Goal: Register for event/course

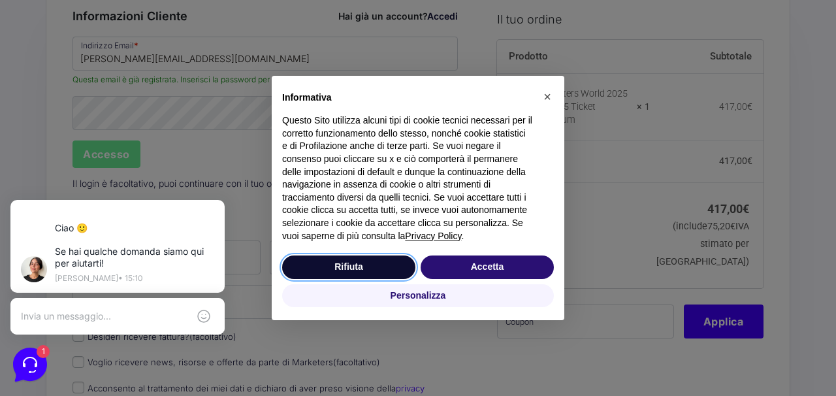
click at [374, 261] on button "Rifiuta" at bounding box center [348, 267] width 133 height 24
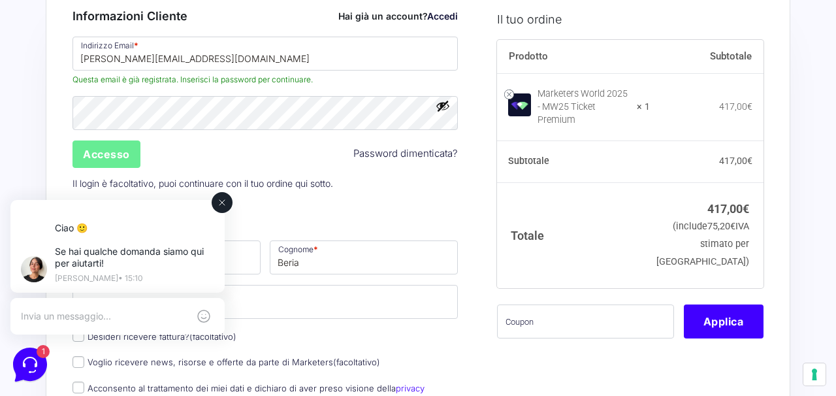
click at [223, 204] on icon at bounding box center [222, 202] width 10 height 10
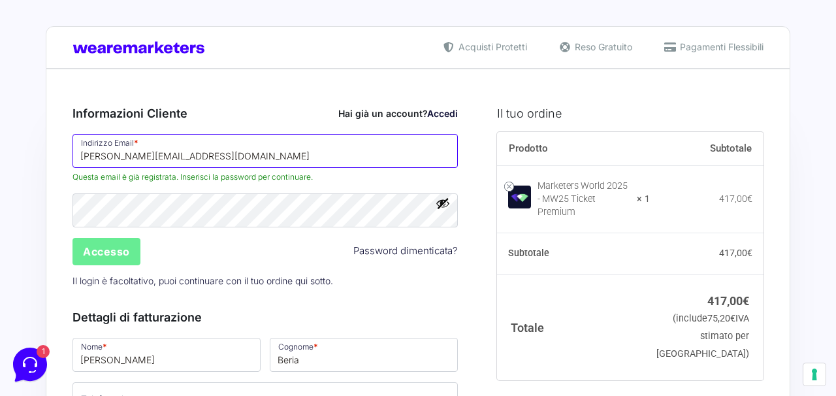
click at [238, 161] on input "luca.beria@icloud.com" at bounding box center [265, 151] width 385 height 34
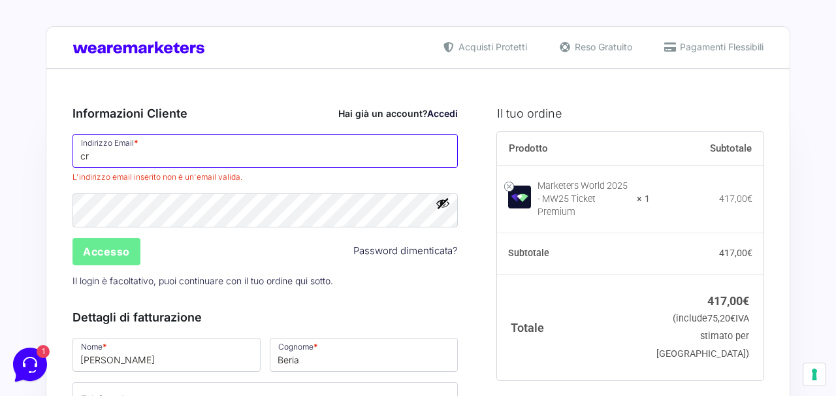
type input "[PERSON_NAME][EMAIL_ADDRESS][DOMAIN_NAME]"
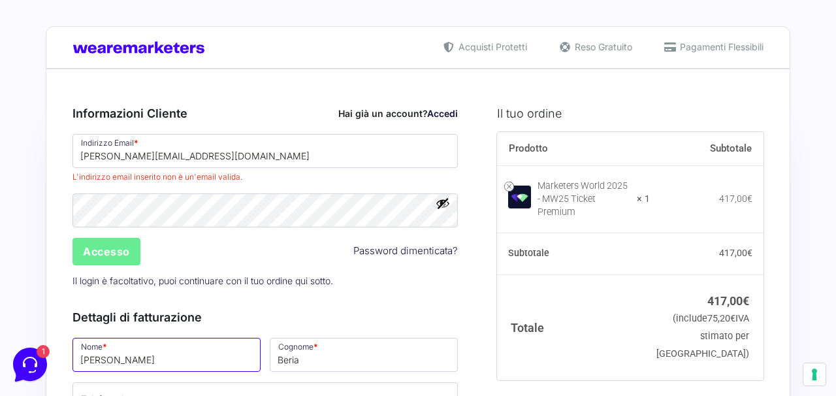
type input "cristina"
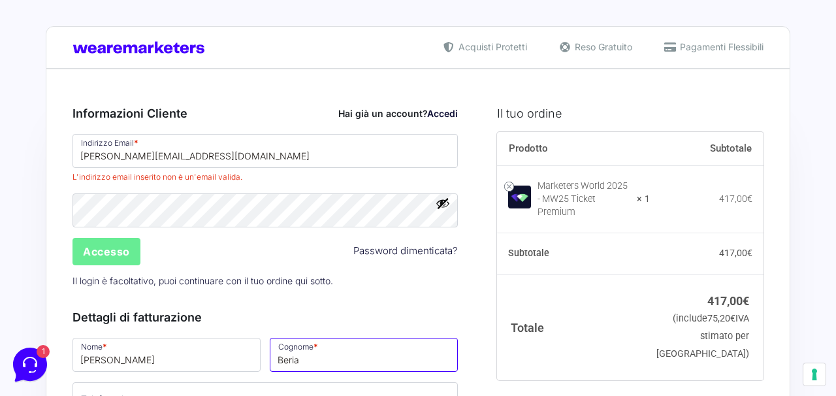
type input "di pietrantonio"
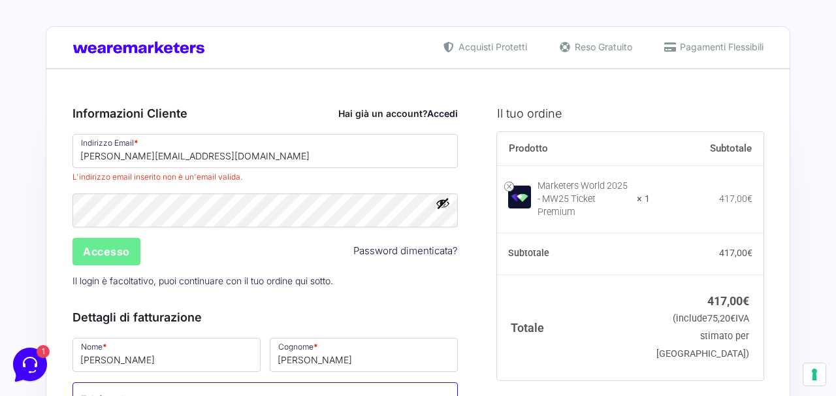
type input "[PHONE_NUMBER]"
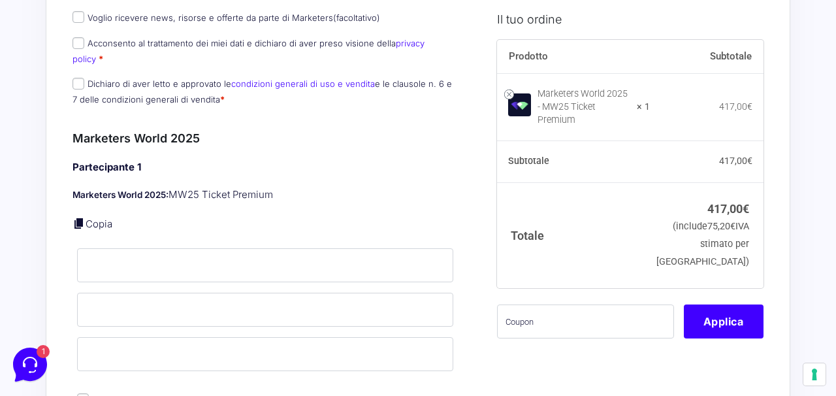
scroll to position [350, 0]
click at [557, 317] on input "text" at bounding box center [585, 321] width 177 height 34
paste input "MRK100OFFMWTEST"
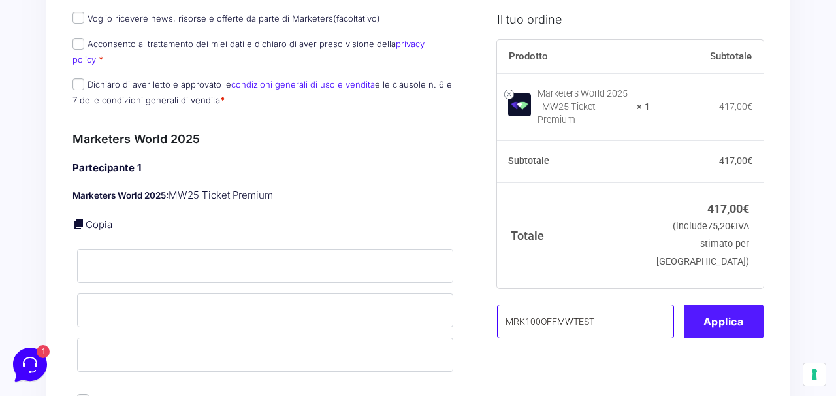
type input "MRK100OFFMWTEST"
click at [722, 314] on button "Applica" at bounding box center [724, 321] width 80 height 34
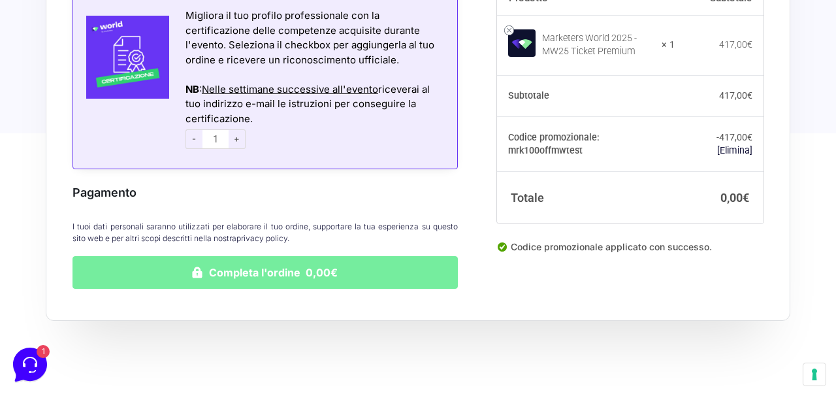
scroll to position [951, 0]
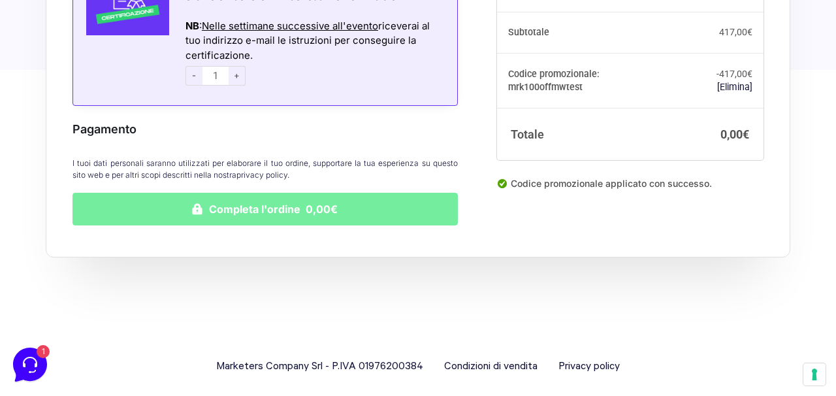
click at [389, 197] on button "Completa l'ordine 0,00€" at bounding box center [265, 209] width 385 height 33
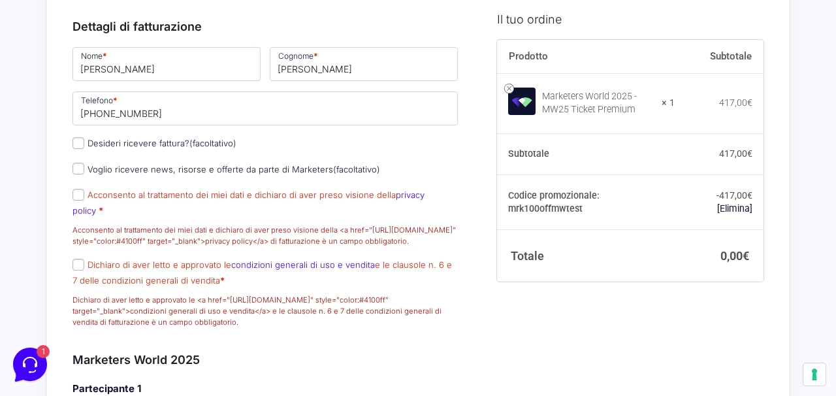
scroll to position [401, 0]
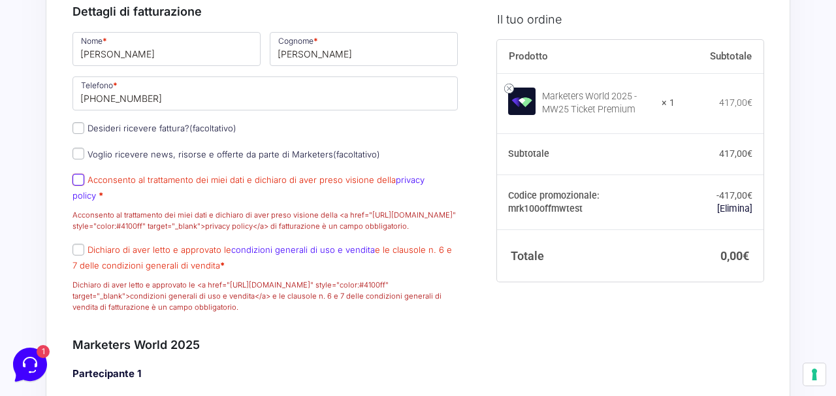
click at [82, 186] on input "Acconsento al trattamento dei miei dati e dichiaro di aver preso visione della …" at bounding box center [79, 180] width 12 height 12
checkbox input "true"
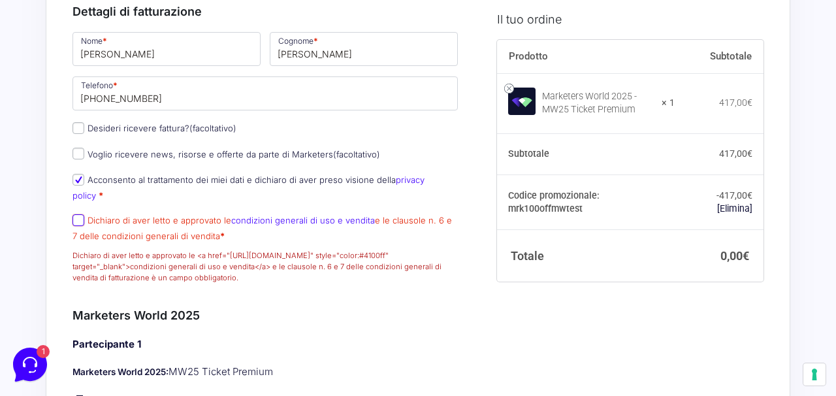
click at [79, 223] on input "Dichiaro di aver letto e approvato le condizioni generali di uso e vendita e le…" at bounding box center [79, 220] width 12 height 12
checkbox input "true"
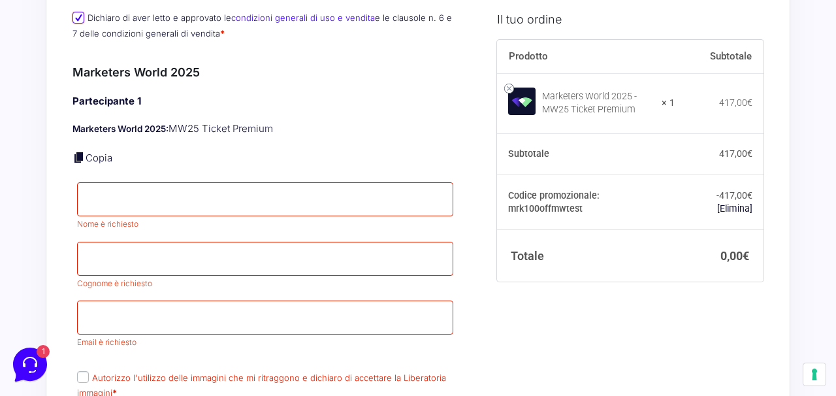
scroll to position [606, 0]
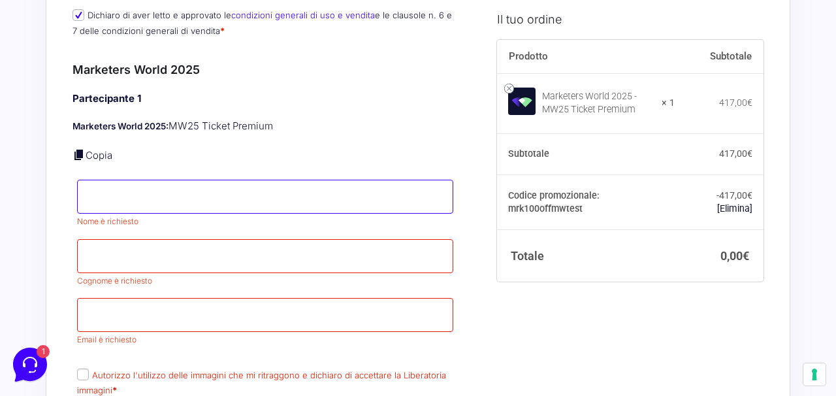
click at [184, 205] on input "Nome *" at bounding box center [265, 197] width 376 height 34
type input "cristina"
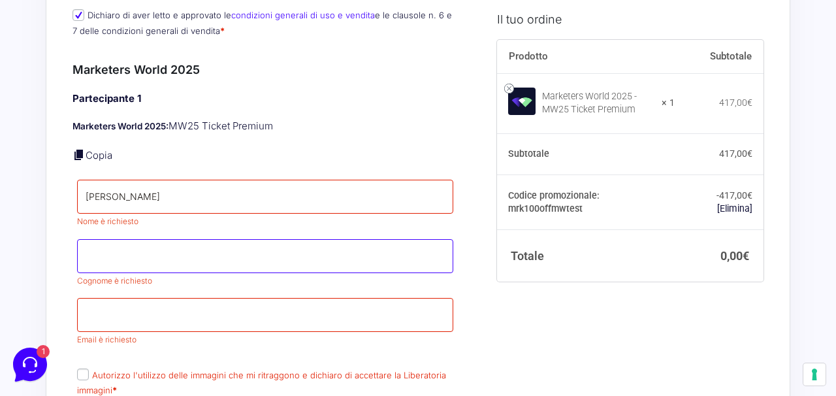
type input "di pietrantonio"
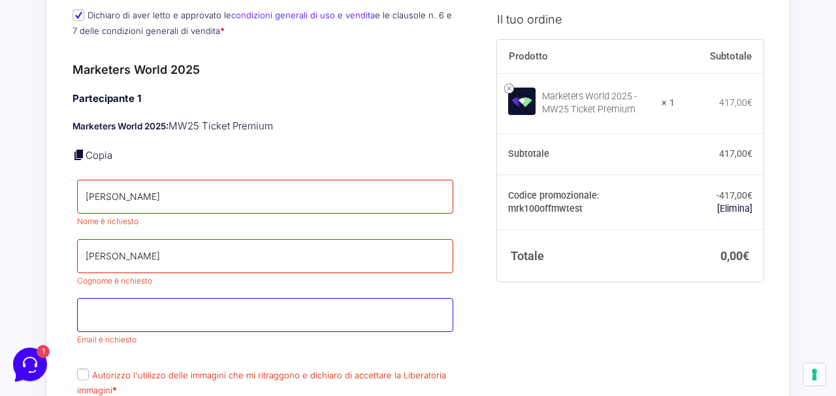
type input "[PERSON_NAME][EMAIL_ADDRESS][DOMAIN_NAME]"
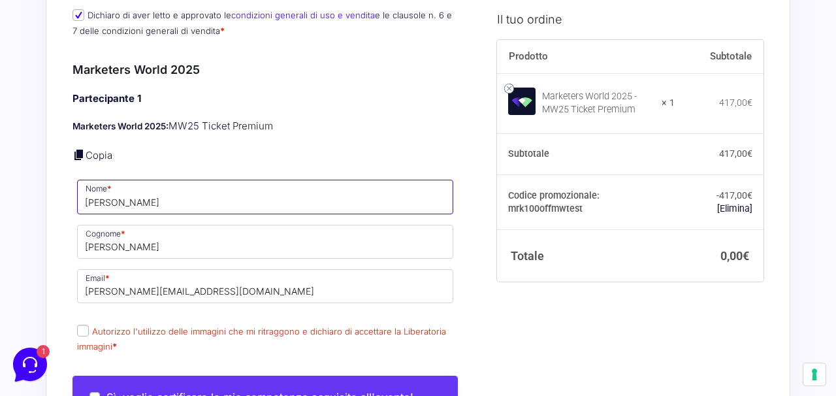
click at [201, 200] on input "cristina" at bounding box center [265, 197] width 376 height 34
type input "Cristina"
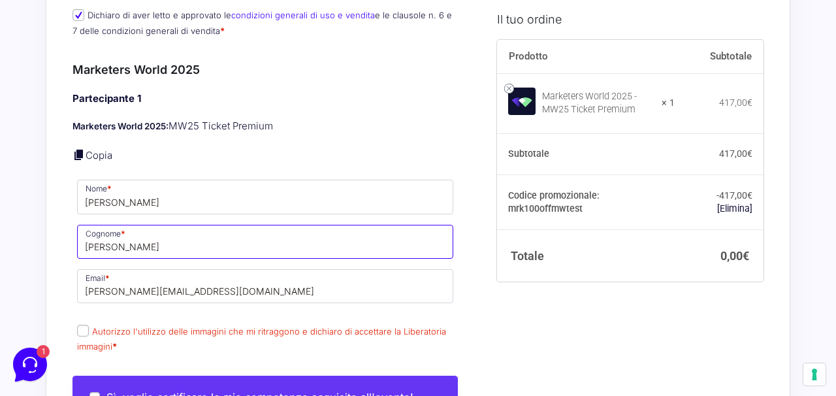
click at [201, 244] on input "di pietrantonio" at bounding box center [265, 242] width 376 height 34
type input "Di Pietrantonio"
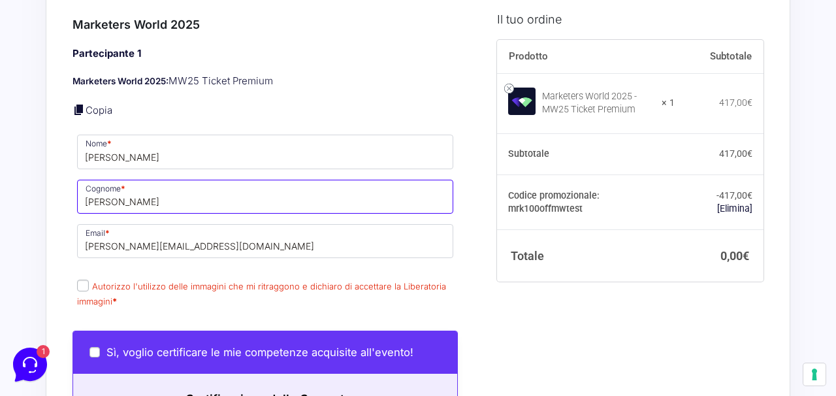
scroll to position [683, 0]
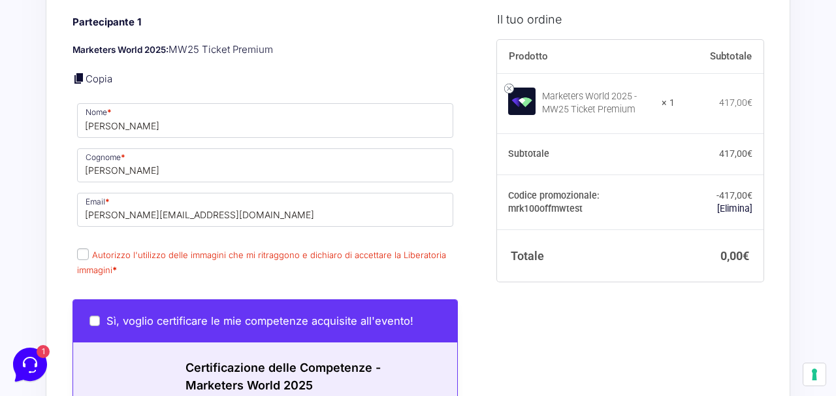
click at [80, 253] on input "Autorizzo l'utilizzo delle immagini che mi ritraggono e dichiaro di accettare l…" at bounding box center [83, 254] width 12 height 12
checkbox input "true"
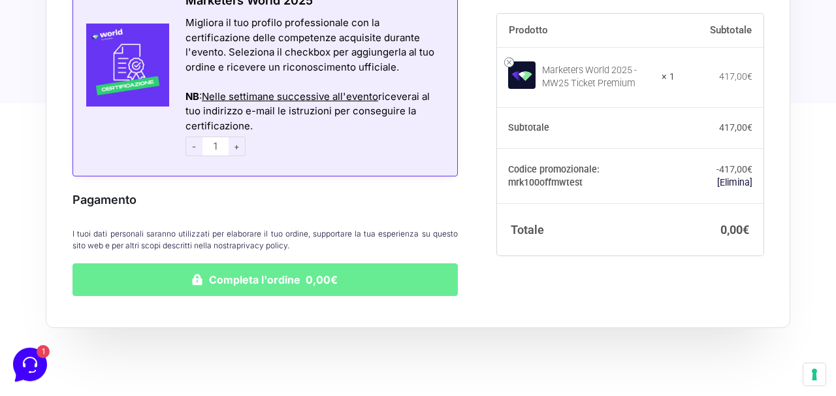
scroll to position [1152, 0]
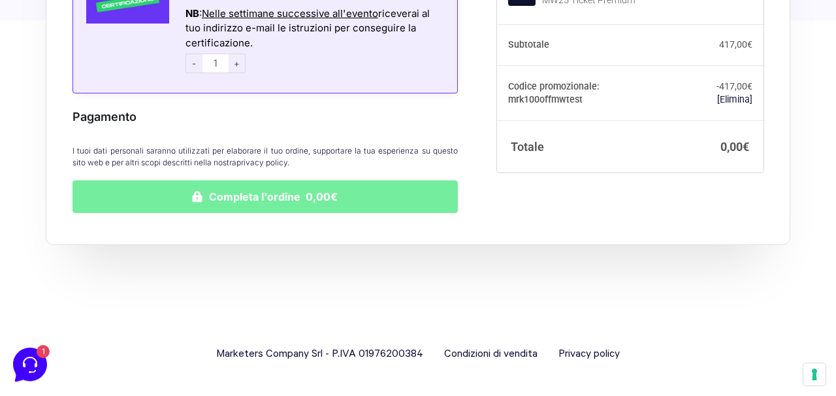
click at [268, 200] on button "Completa l'ordine 0,00€" at bounding box center [265, 196] width 385 height 33
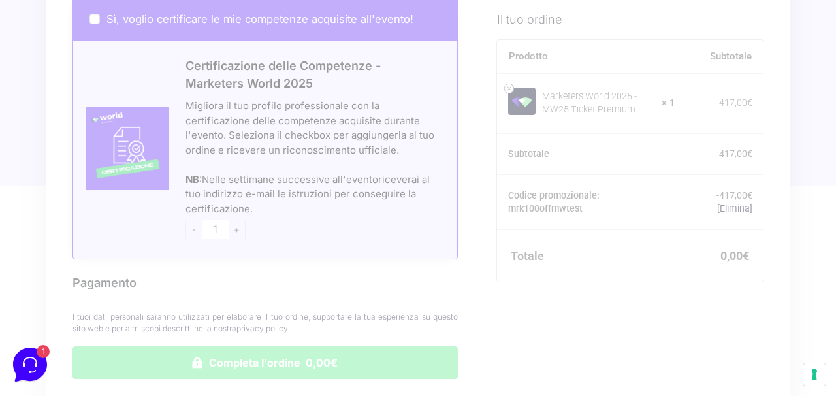
scroll to position [950, 0]
